Goal: Navigation & Orientation: Go to known website

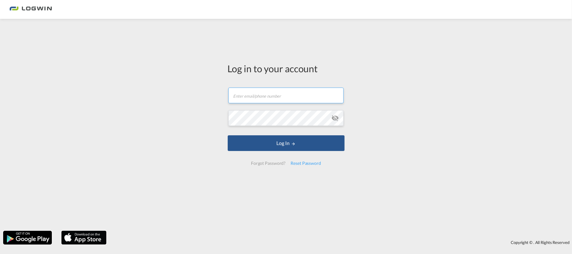
click at [249, 91] on input "text" at bounding box center [285, 96] width 115 height 16
type input "[PERSON_NAME][EMAIL_ADDRESS][PERSON_NAME][DOMAIN_NAME]"
click at [228, 135] on button "Log In" at bounding box center [286, 143] width 117 height 16
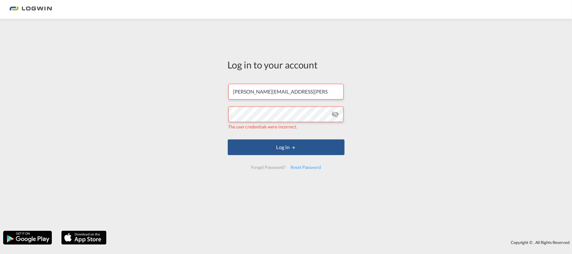
click at [337, 115] on md-icon "icon-eye-off" at bounding box center [335, 114] width 8 height 8
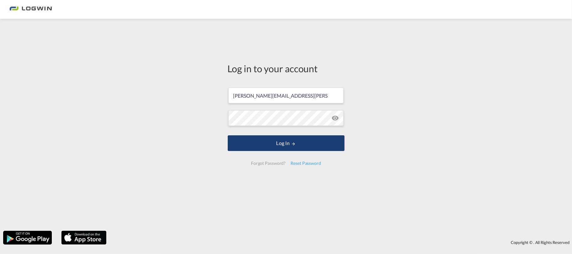
click at [278, 143] on button "Log In" at bounding box center [286, 143] width 117 height 16
